Goal: Information Seeking & Learning: Learn about a topic

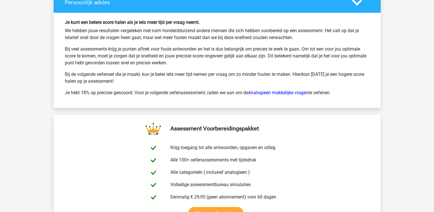
scroll to position [870, 0]
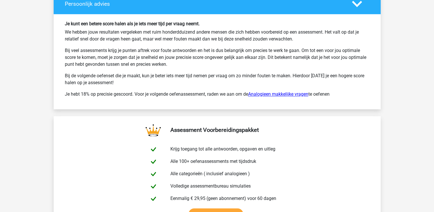
click at [286, 93] on link "Analogieen makkelijke vragen" at bounding box center [278, 93] width 60 height 5
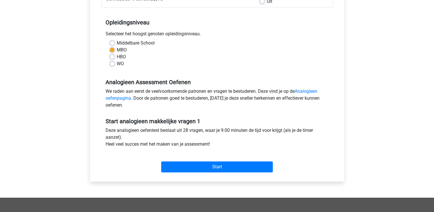
scroll to position [105, 0]
click at [308, 92] on link "Analogieen oefenpagina" at bounding box center [211, 94] width 212 height 12
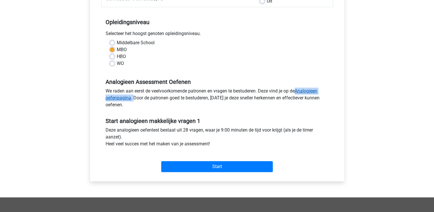
drag, startPoint x: 133, startPoint y: 98, endPoint x: 298, endPoint y: 90, distance: 165.6
click at [298, 90] on div "We raden aan eerst de veelvoorkomende patronen en vragen te bestuderen. Deze vi…" at bounding box center [217, 98] width 232 height 23
drag, startPoint x: 298, startPoint y: 90, endPoint x: 305, endPoint y: 91, distance: 6.9
copy div "Analogieen oefenpagina ."
click at [310, 91] on link "Analogieen oefenpagina" at bounding box center [211, 94] width 212 height 12
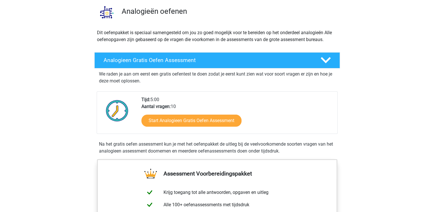
scroll to position [33, 0]
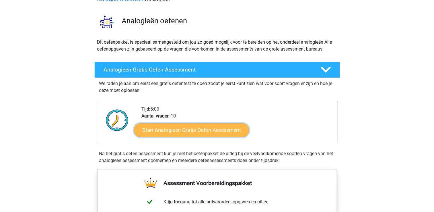
click at [214, 126] on link "Start Analogieen Gratis Oefen Assessment" at bounding box center [191, 130] width 115 height 14
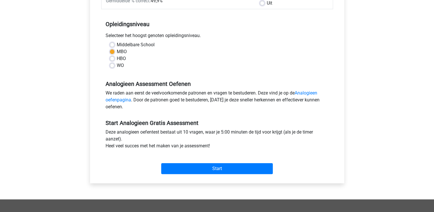
scroll to position [104, 0]
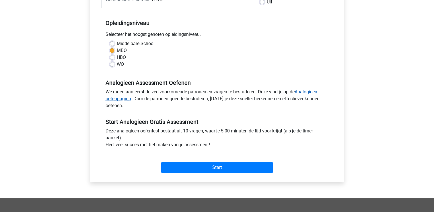
click at [312, 89] on link "Analogieen oefenpagina" at bounding box center [211, 95] width 212 height 12
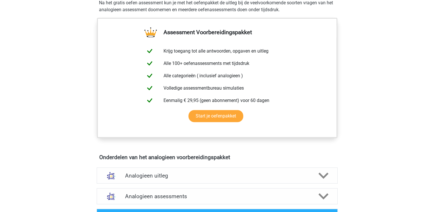
scroll to position [185, 0]
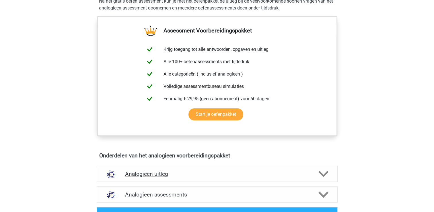
click at [261, 172] on h4 "Analogieen uitleg" at bounding box center [217, 173] width 184 height 7
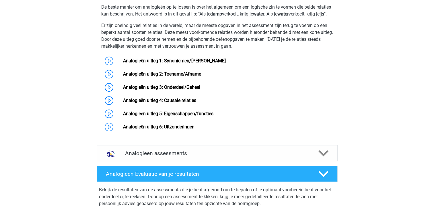
scroll to position [407, 0]
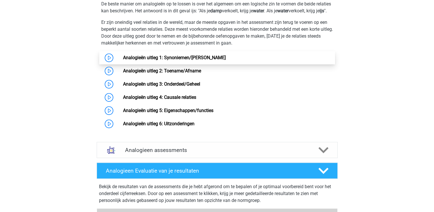
click at [200, 60] on link "Analogieën uitleg 1: Synoniemen/Antoniemen" at bounding box center [174, 57] width 103 height 5
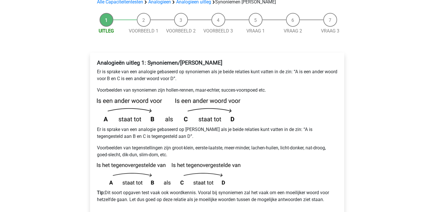
scroll to position [61, 0]
